Goal: Task Accomplishment & Management: Complete application form

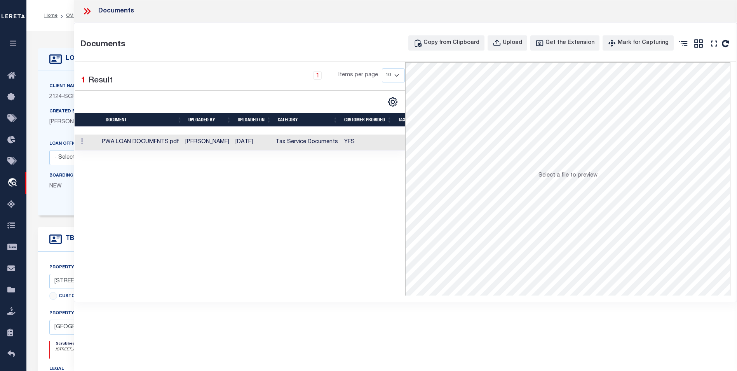
select select "25314"
select select "10"
select select "Escrow"
select select "1"
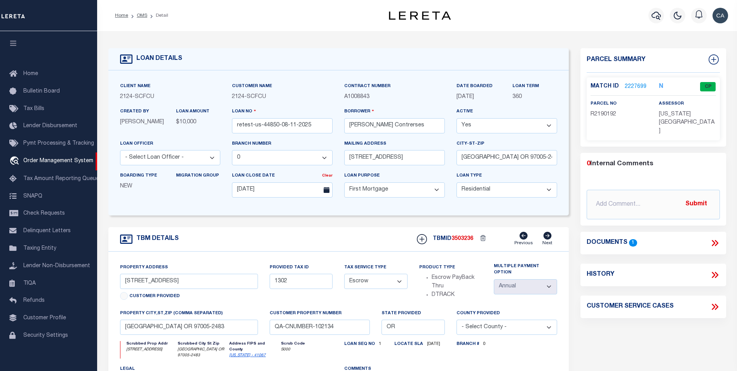
select select "25314"
select select "10"
select select "Escrow"
select select "1"
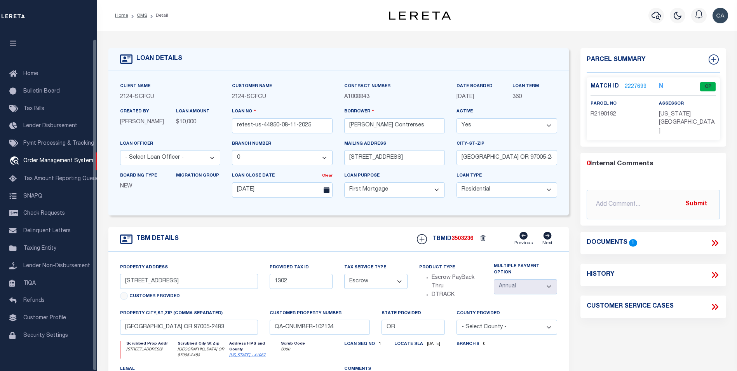
scroll to position [8, 0]
